Goal: Task Accomplishment & Management: Manage account settings

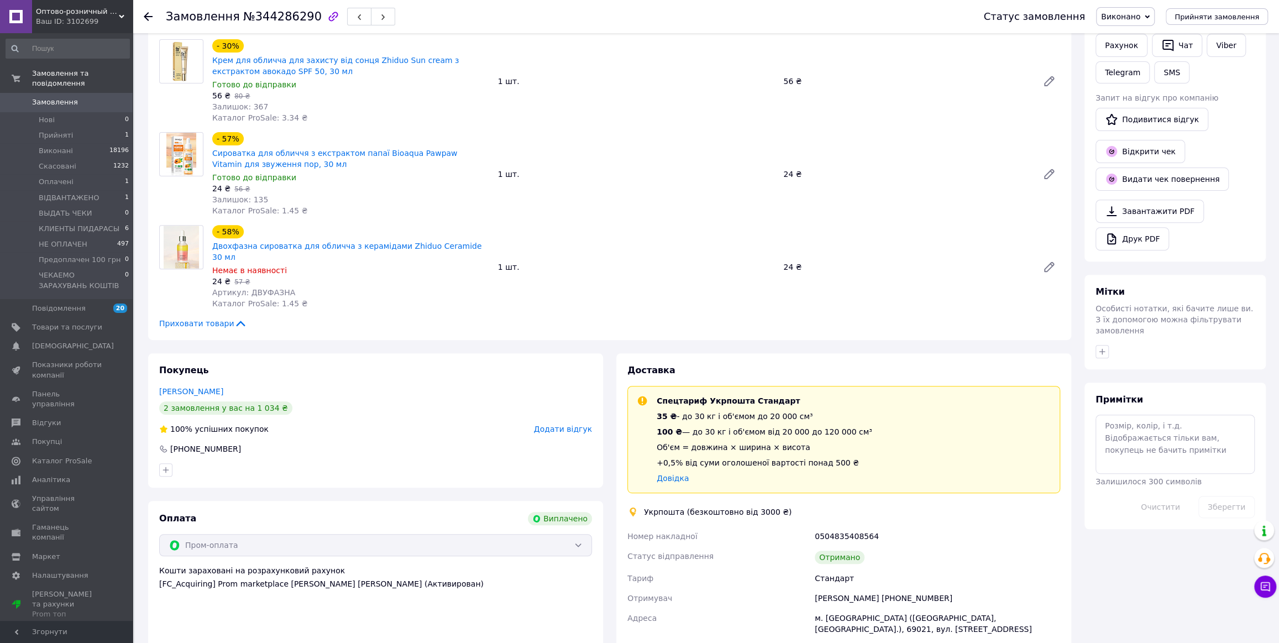
scroll to position [251, 0]
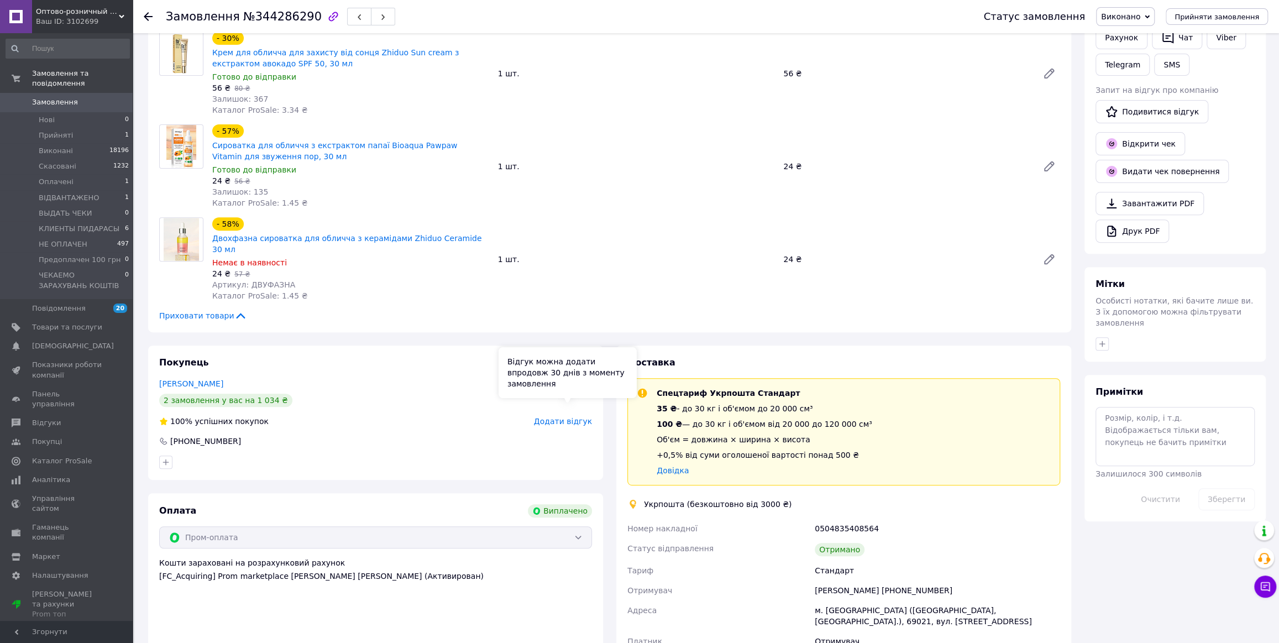
click at [545, 417] on span "Додати відгук" at bounding box center [563, 421] width 58 height 9
click at [41, 177] on span "Оплачені" at bounding box center [56, 182] width 35 height 10
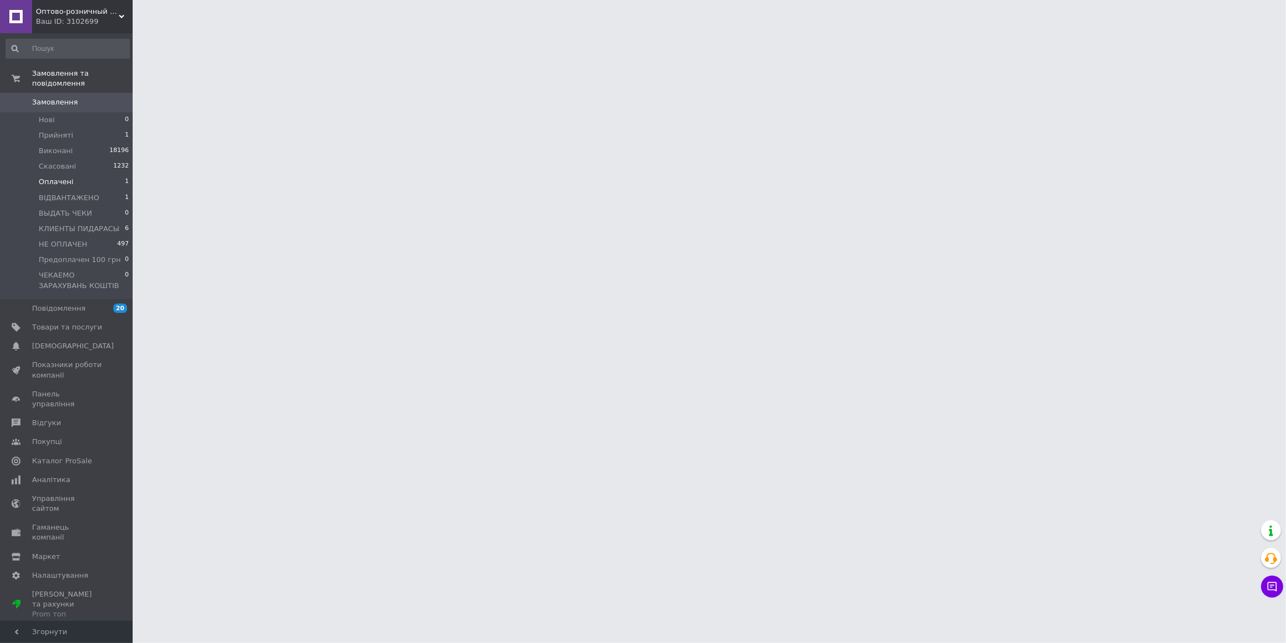
click at [64, 177] on span "Оплачені" at bounding box center [56, 182] width 35 height 10
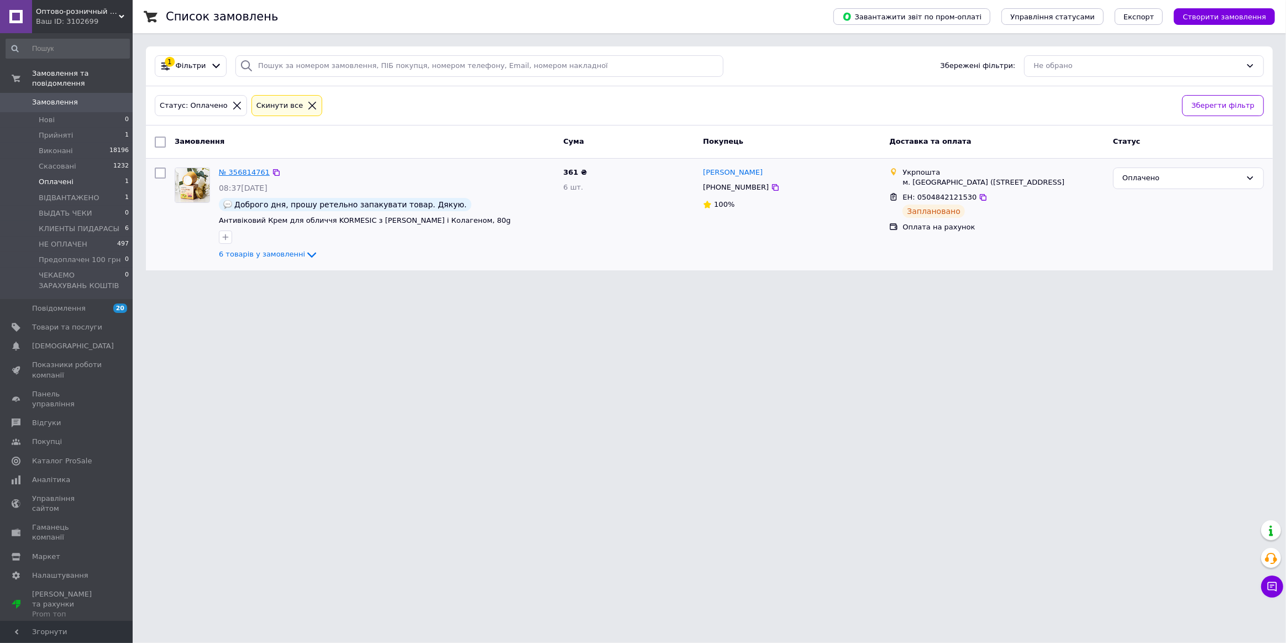
click at [237, 176] on link "№ 356814761" at bounding box center [244, 172] width 51 height 8
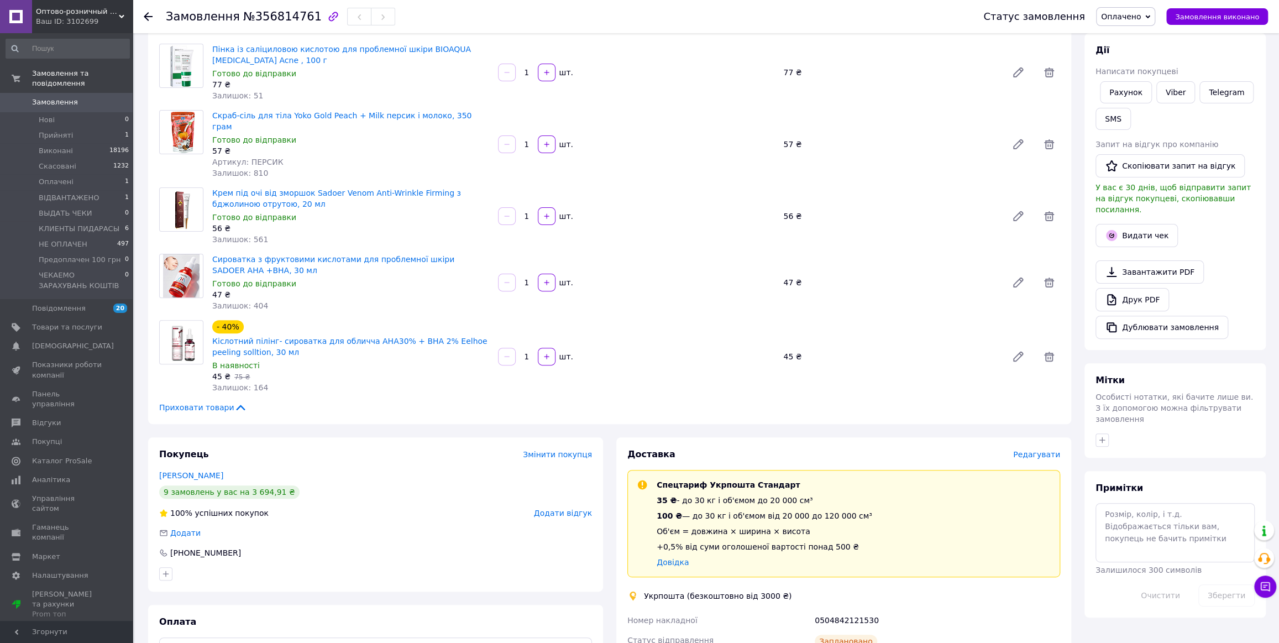
scroll to position [301, 0]
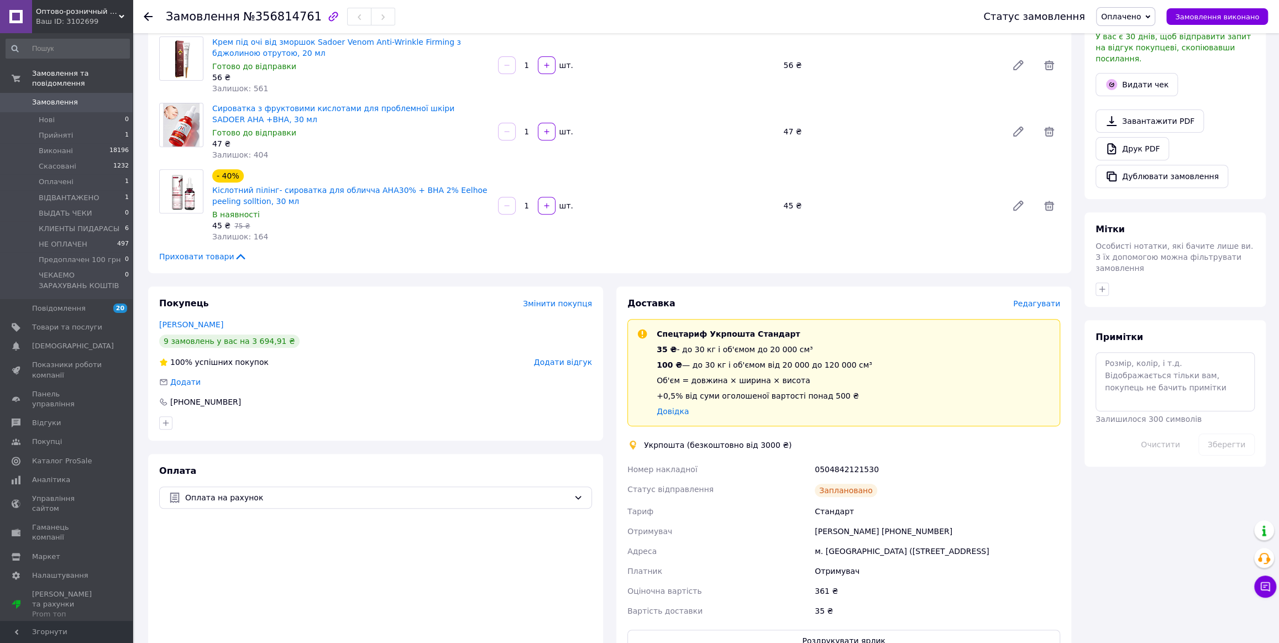
drag, startPoint x: 758, startPoint y: 378, endPoint x: 479, endPoint y: 566, distance: 336.4
click at [479, 566] on div "Оплата Оплата на рахунок" at bounding box center [375, 558] width 455 height 209
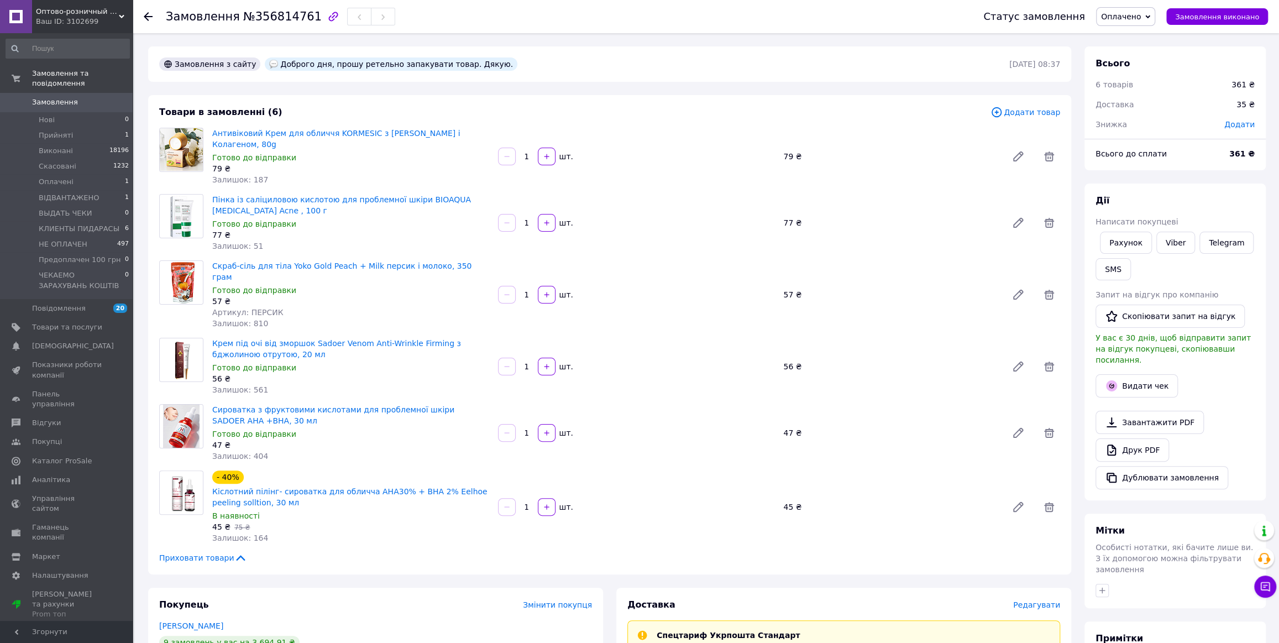
scroll to position [251, 0]
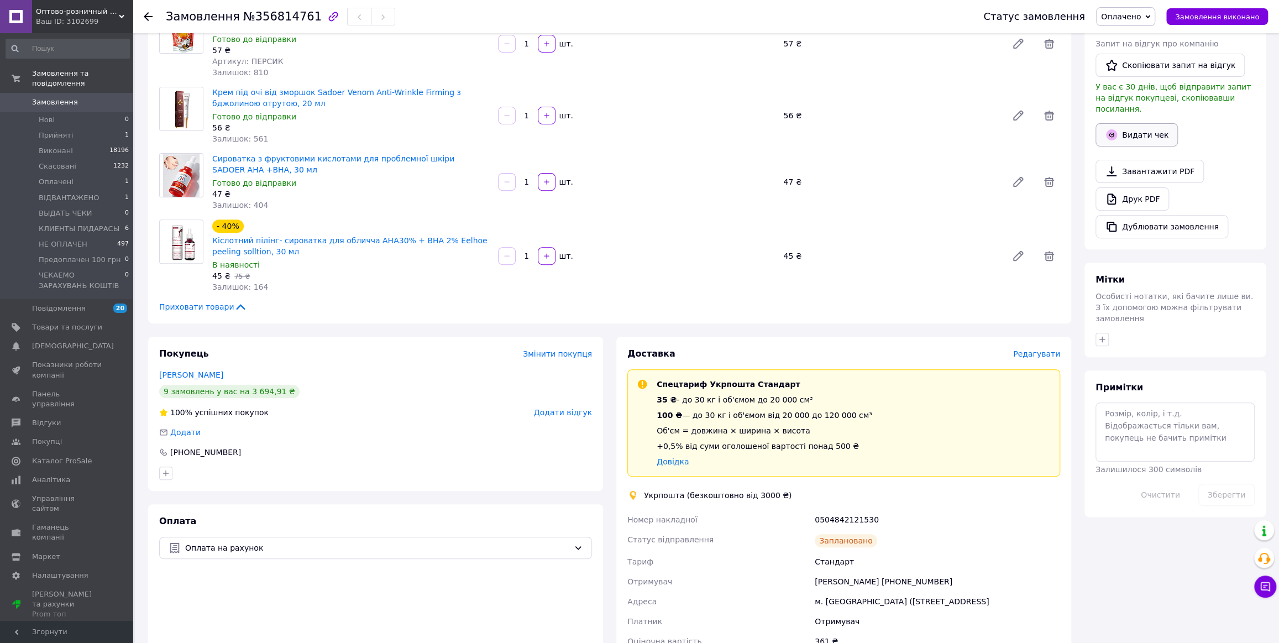
click at [1141, 123] on button "Видати чек" at bounding box center [1136, 134] width 82 height 23
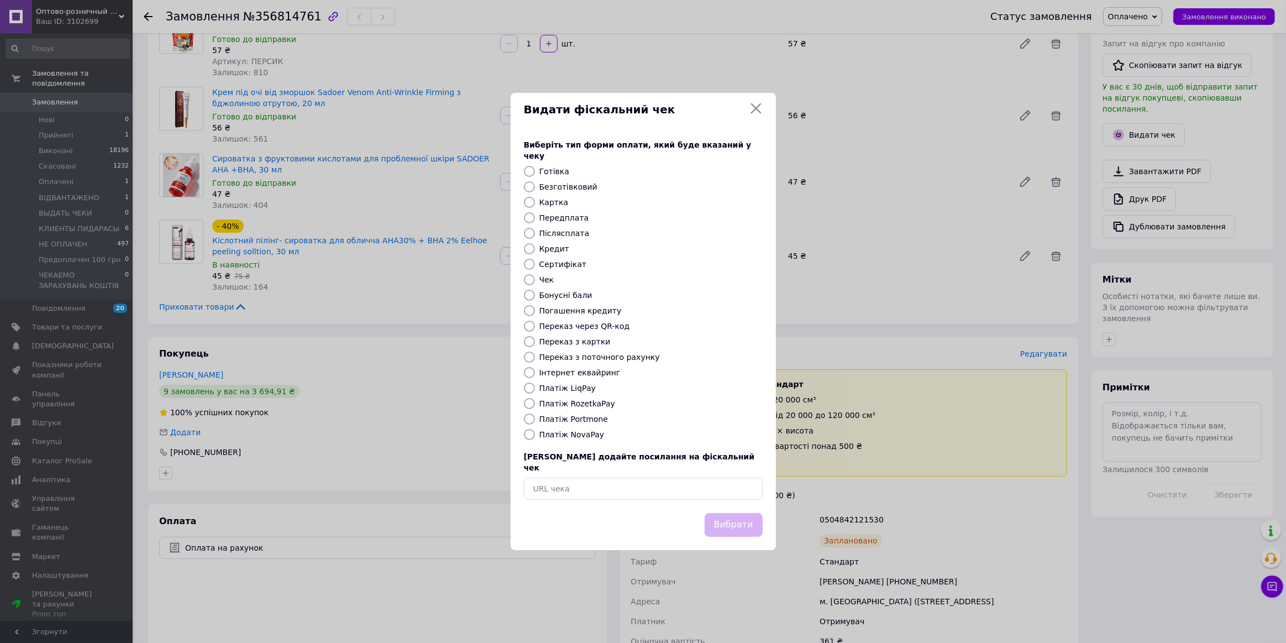
click at [562, 190] on label "Безготівковий" at bounding box center [568, 186] width 58 height 9
click at [535, 190] on input "Безготівковий" at bounding box center [529, 186] width 11 height 11
radio input "true"
click at [718, 516] on button "Вибрати" at bounding box center [734, 525] width 58 height 24
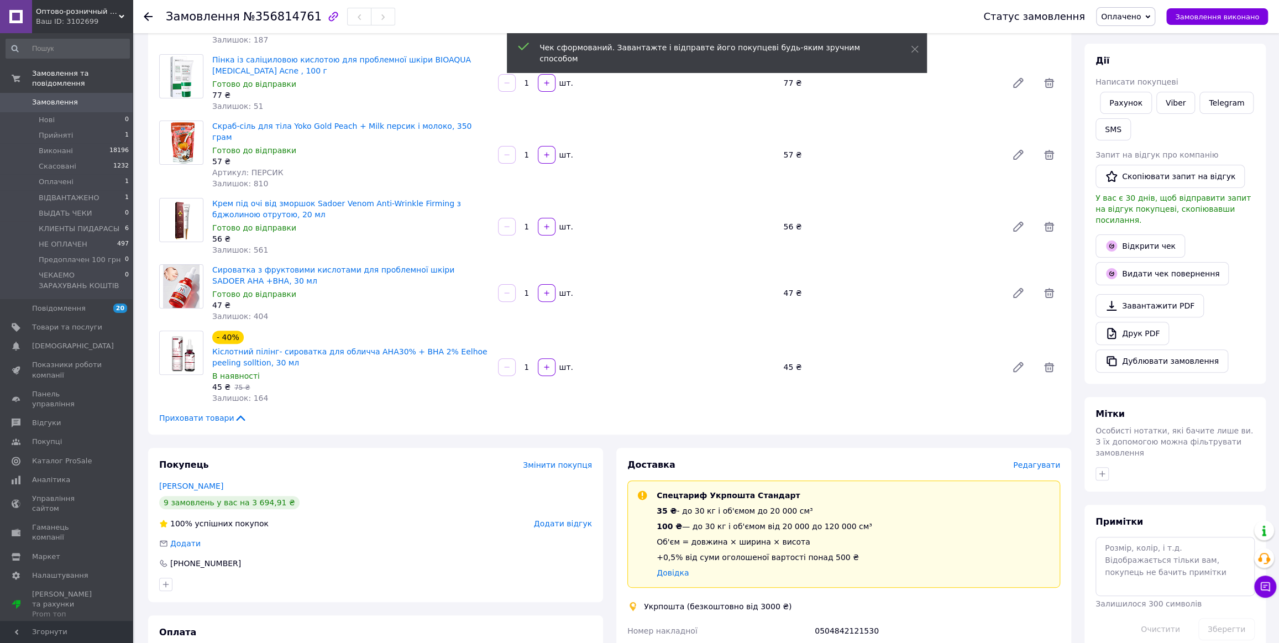
scroll to position [50, 0]
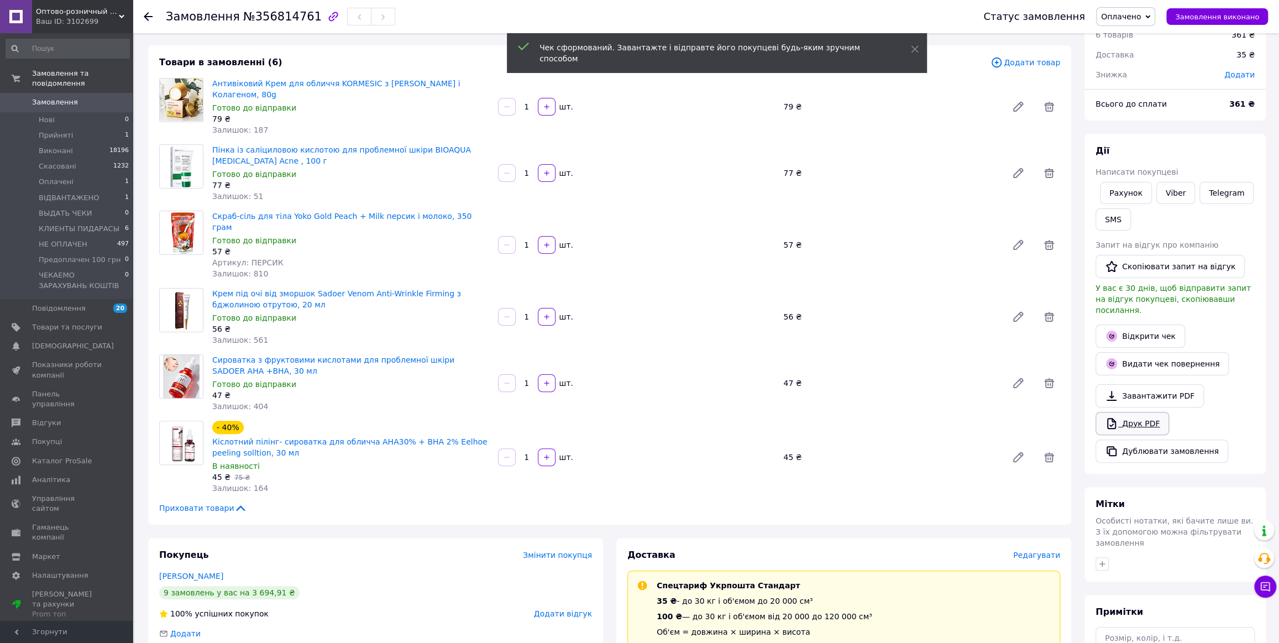
click at [1142, 416] on link "Друк PDF" at bounding box center [1132, 423] width 74 height 23
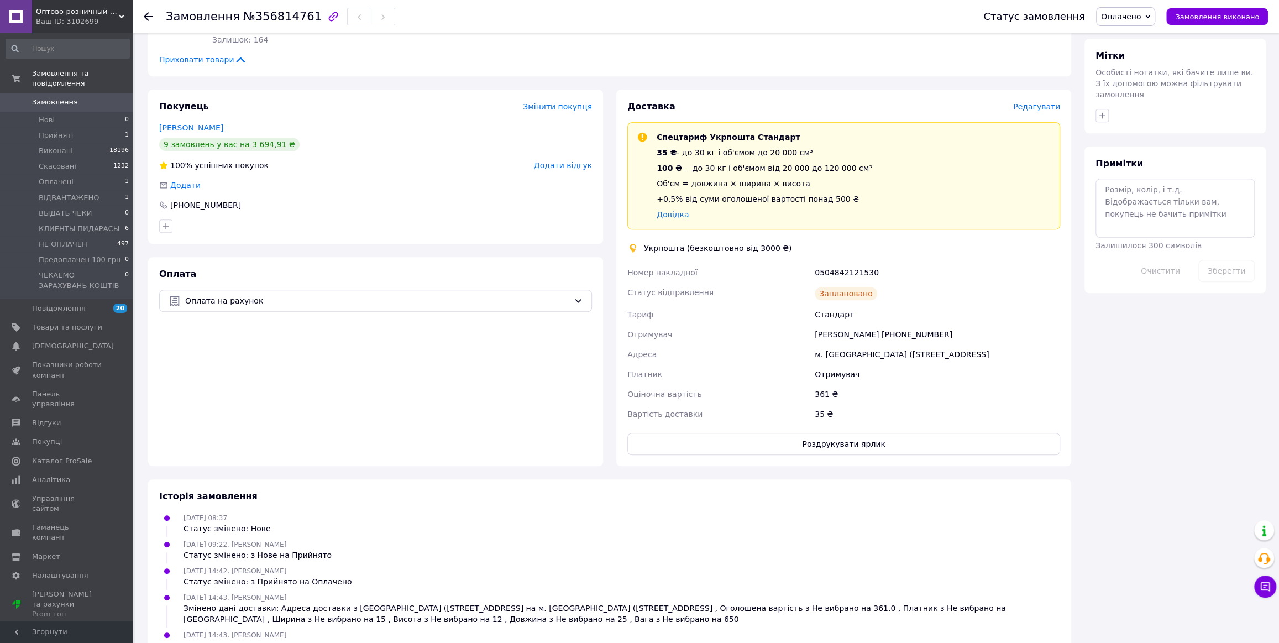
scroll to position [502, 0]
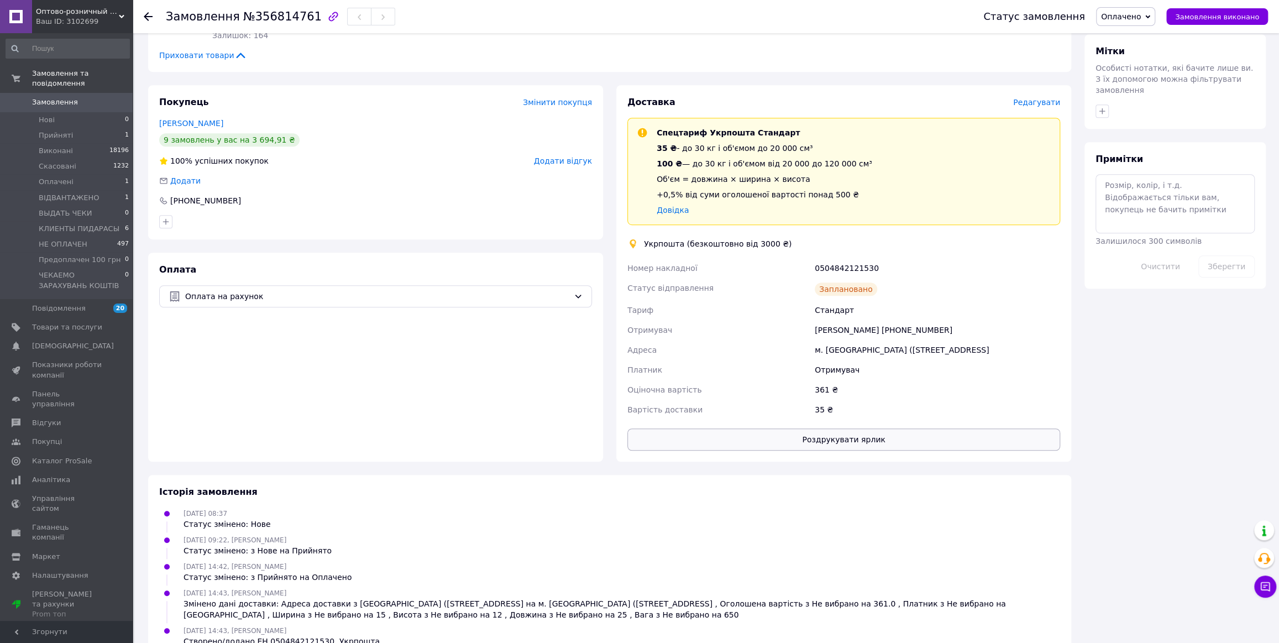
click at [802, 441] on button "Роздрукувати ярлик" at bounding box center [843, 439] width 433 height 22
click at [1189, 16] on span "Замовлення виконано" at bounding box center [1217, 17] width 84 height 8
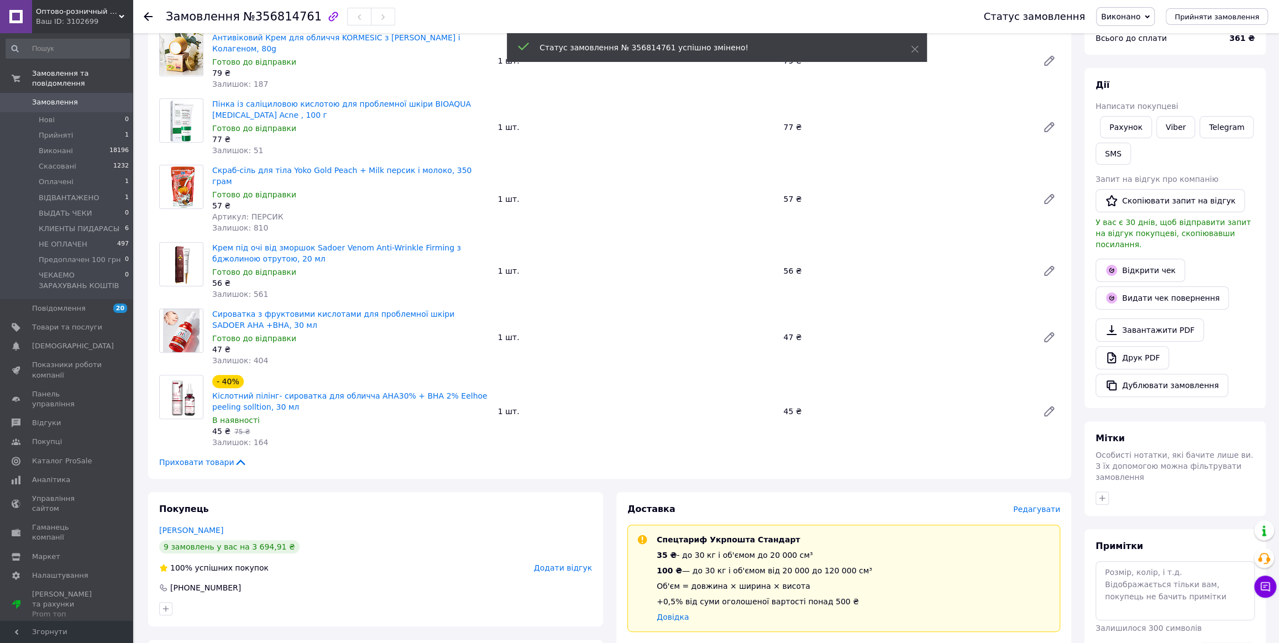
scroll to position [0, 0]
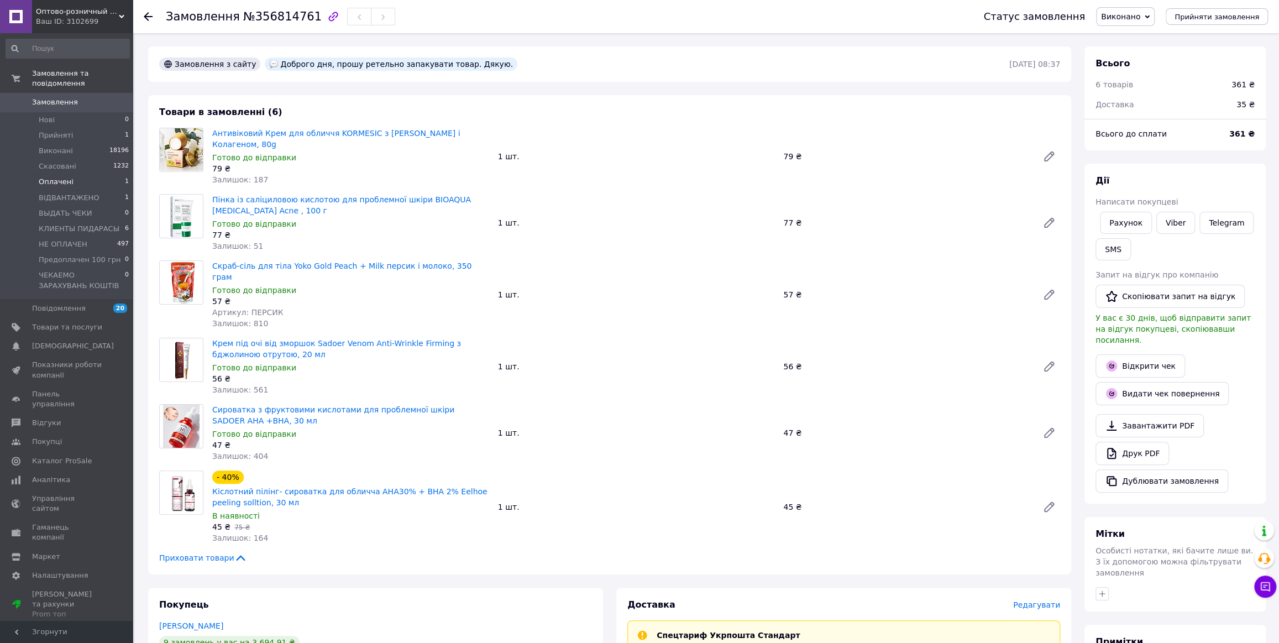
click at [59, 177] on span "Оплачені" at bounding box center [56, 182] width 35 height 10
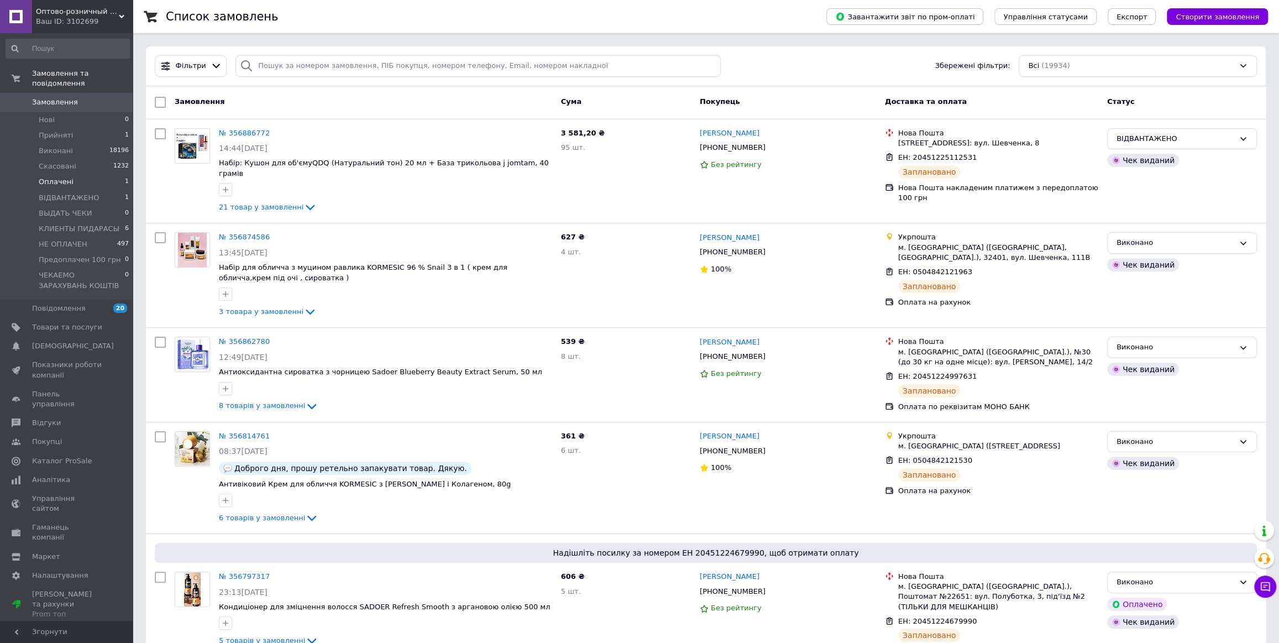
click at [46, 177] on span "Оплачені" at bounding box center [56, 182] width 35 height 10
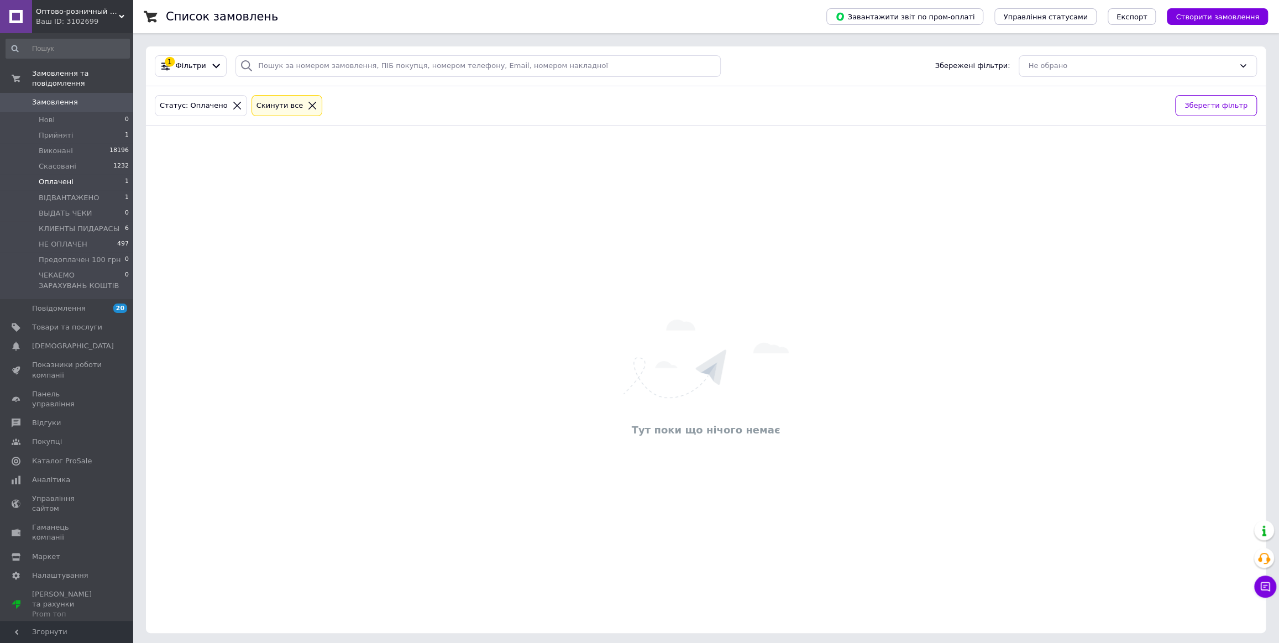
click at [62, 177] on span "Оплачені" at bounding box center [56, 182] width 35 height 10
click at [59, 177] on span "Оплачені" at bounding box center [56, 182] width 35 height 10
